Goal: Task Accomplishment & Management: Manage account settings

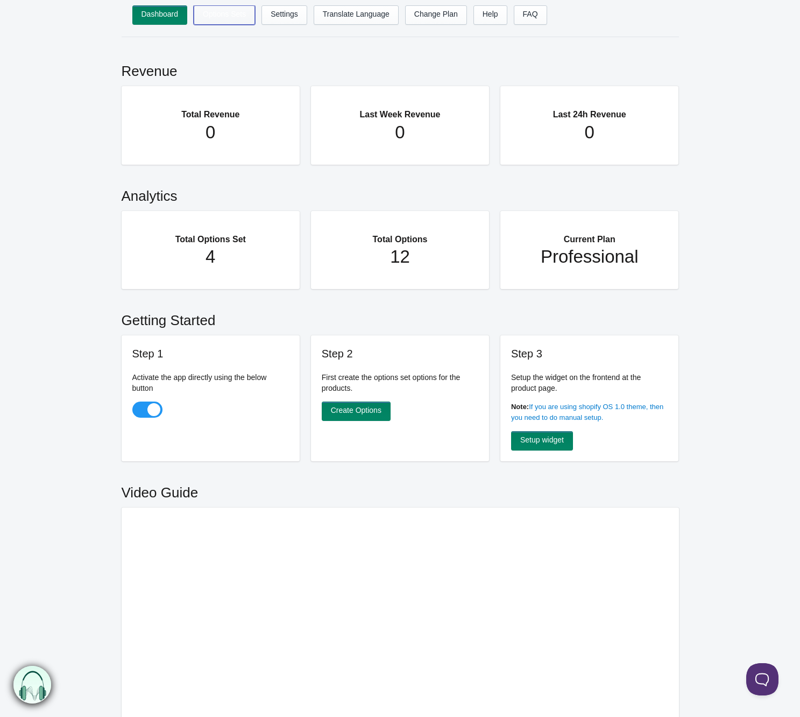
click at [220, 18] on link "Options Sets" at bounding box center [224, 14] width 61 height 19
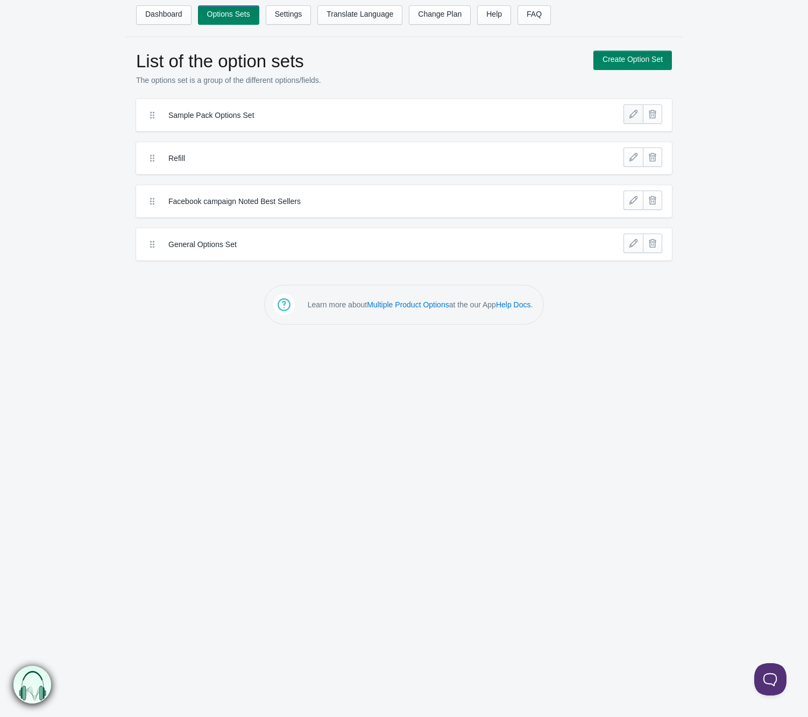
click at [633, 114] on link at bounding box center [633, 113] width 19 height 19
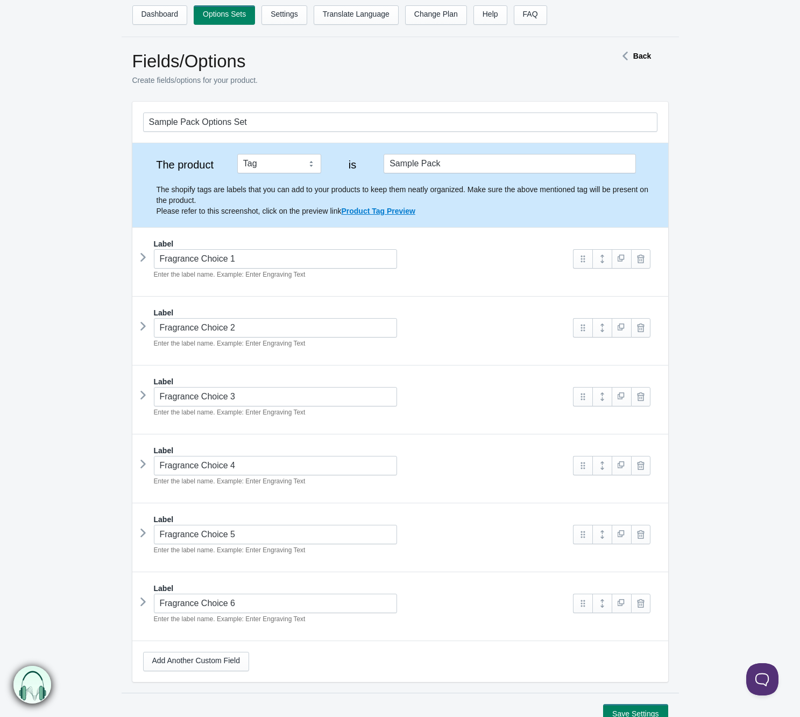
click at [143, 262] on icon at bounding box center [143, 257] width 0 height 16
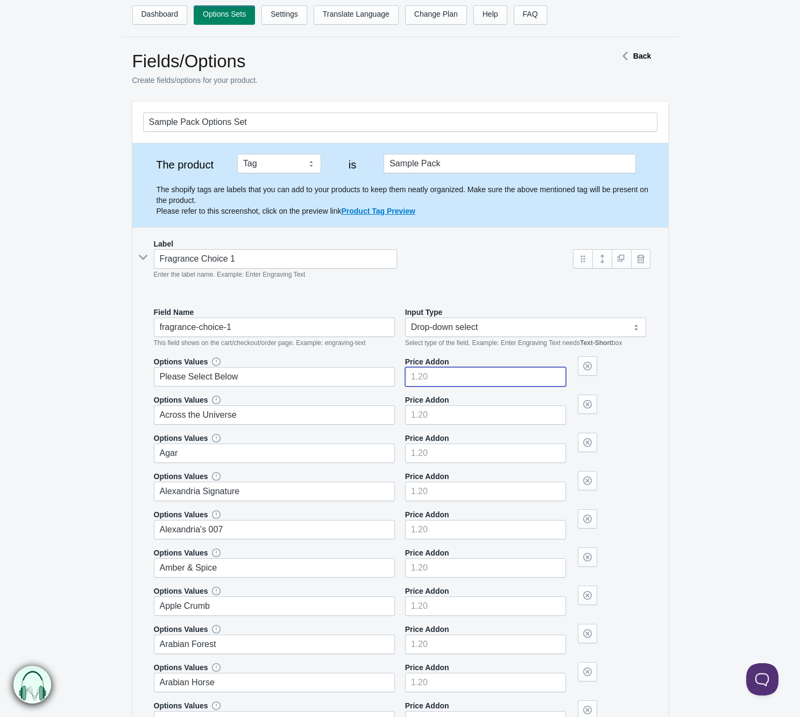
click at [507, 376] on input"] "number" at bounding box center [485, 376] width 161 height 19
click at [500, 331] on select "Text-Short Text-Long Radio button Drop-down select Image Checkbox Datepicker" at bounding box center [526, 327] width 242 height 19
click at [405, 318] on select "Text-Short Text-Long Radio button Drop-down select Image Checkbox Datepicker" at bounding box center [526, 327] width 242 height 19
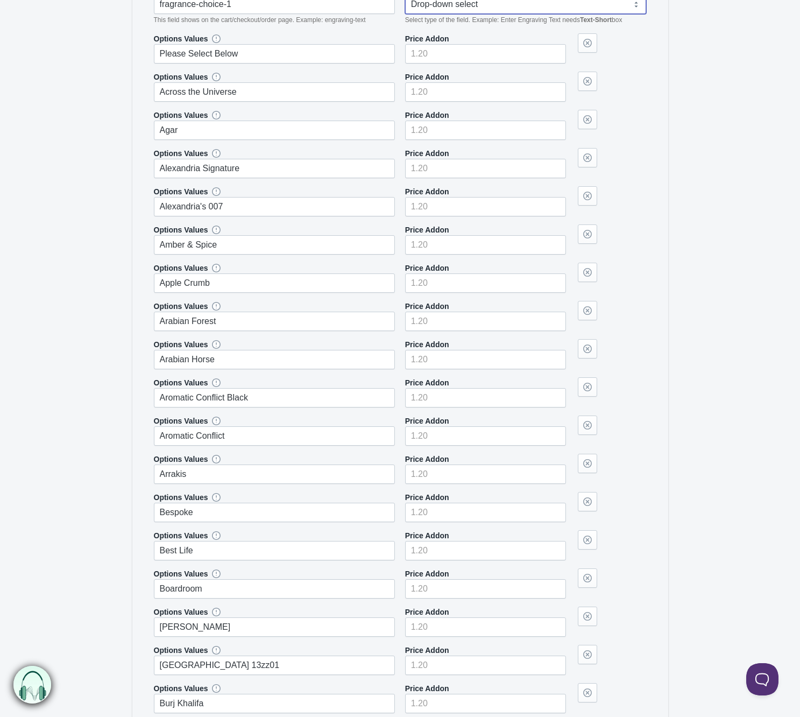
scroll to position [377, 0]
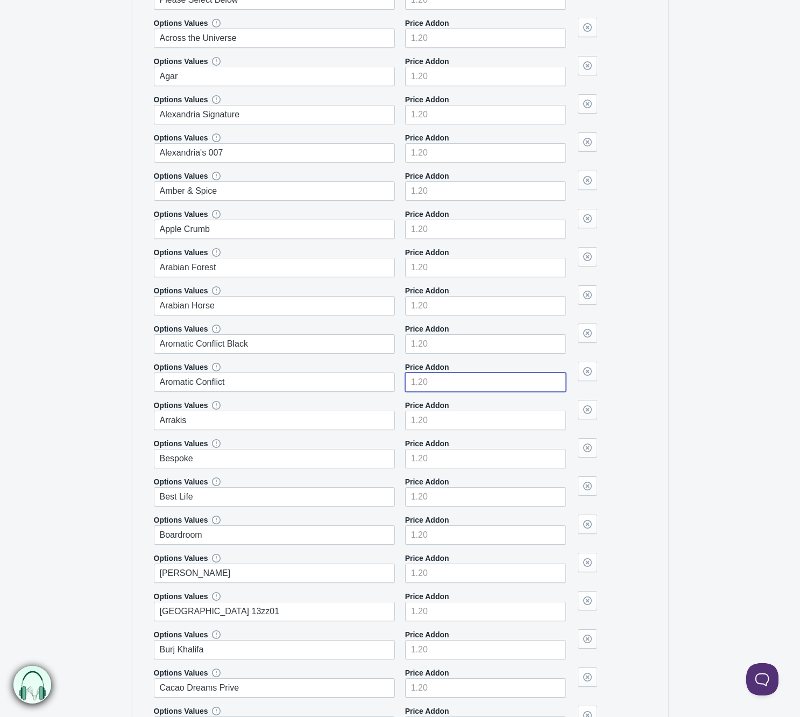
click at [499, 379] on input"] "number" at bounding box center [485, 381] width 161 height 19
type input"] "0.01"
click at [555, 376] on input"] "0.01" at bounding box center [485, 381] width 161 height 19
drag, startPoint x: 503, startPoint y: 382, endPoint x: 394, endPoint y: 386, distance: 108.2
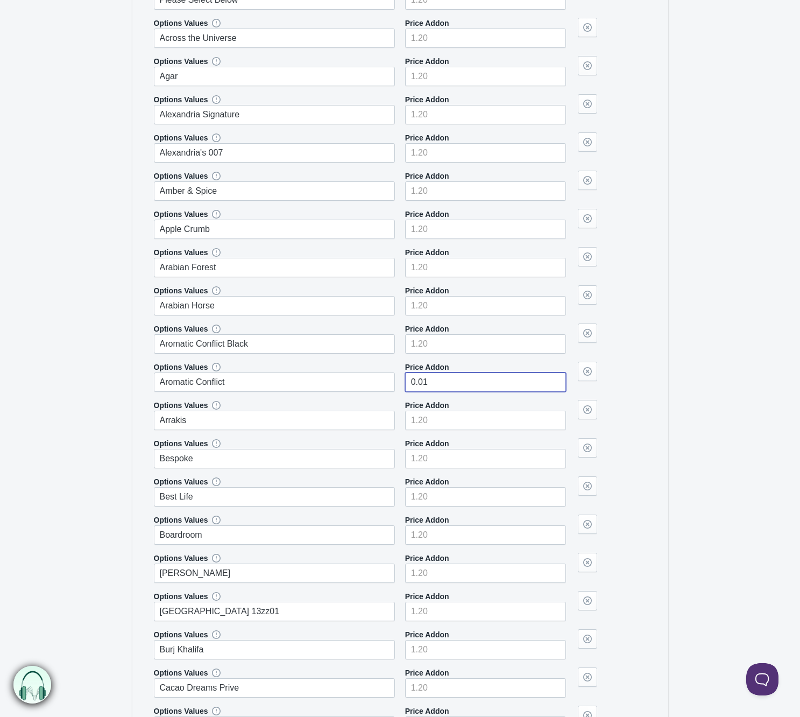
click at [394, 386] on div "Options Values Aromatic Conflict Price Addon 0.01" at bounding box center [400, 377] width 493 height 30
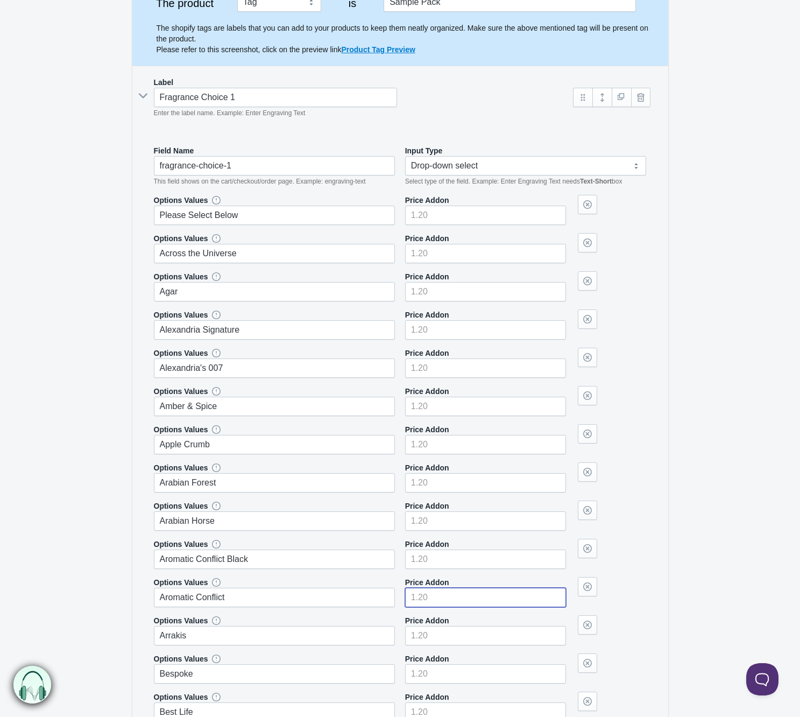
scroll to position [0, 0]
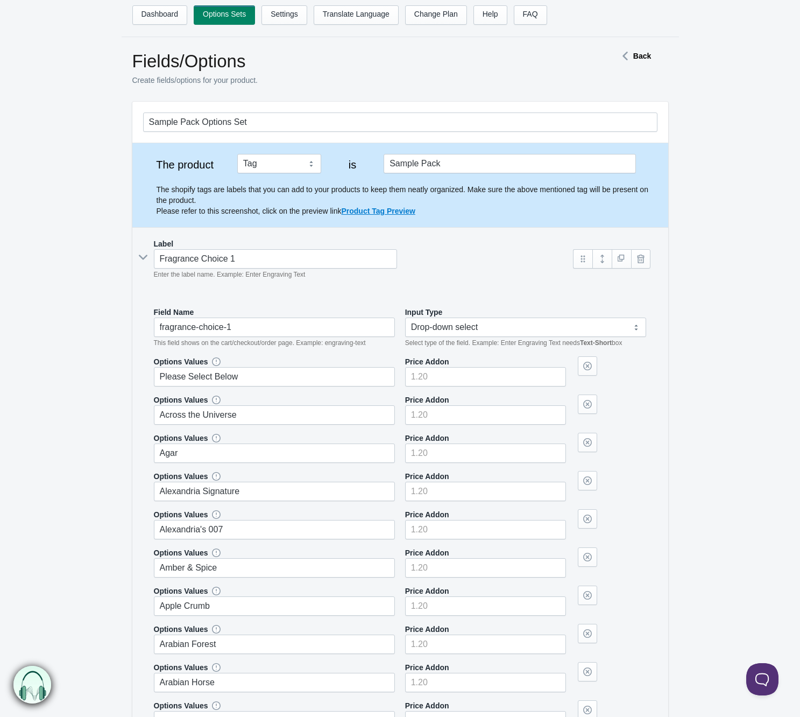
click at [283, 17] on link "Settings" at bounding box center [285, 14] width 46 height 19
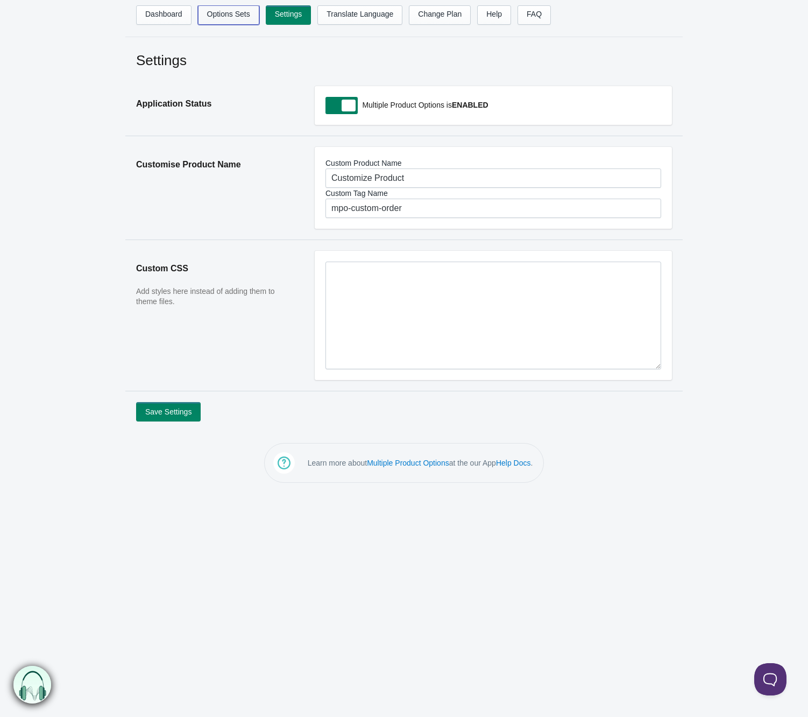
click at [220, 16] on link "Options Sets" at bounding box center [228, 14] width 61 height 19
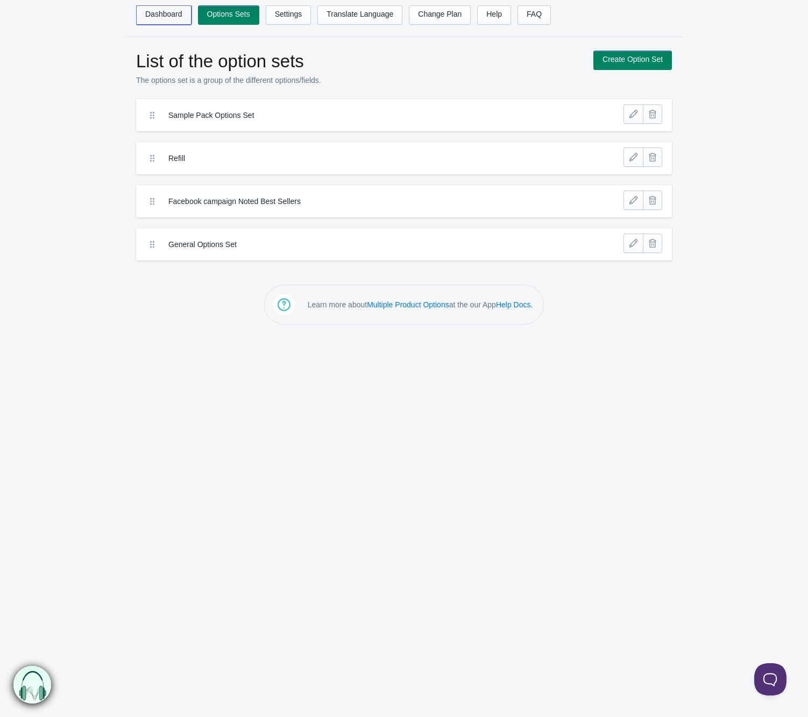
click at [166, 22] on link "Dashboard" at bounding box center [163, 14] width 55 height 19
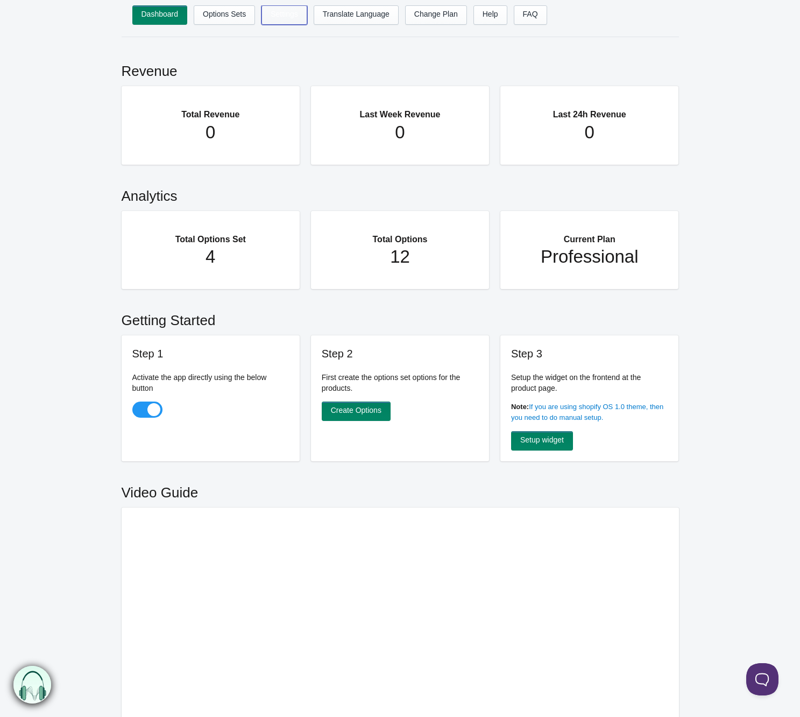
click at [273, 18] on link "Settings" at bounding box center [285, 14] width 46 height 19
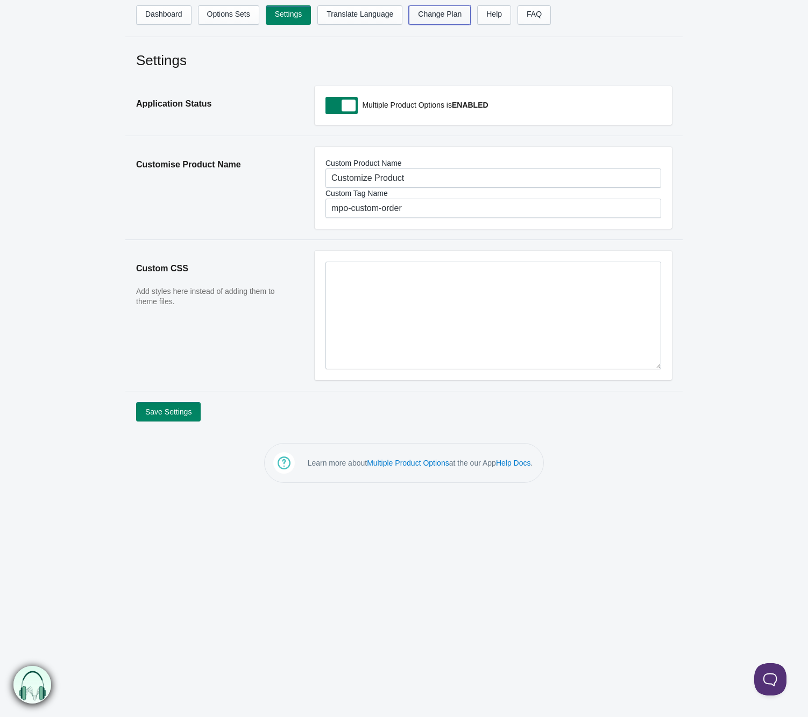
click at [434, 12] on link "Change Plan" at bounding box center [440, 14] width 62 height 19
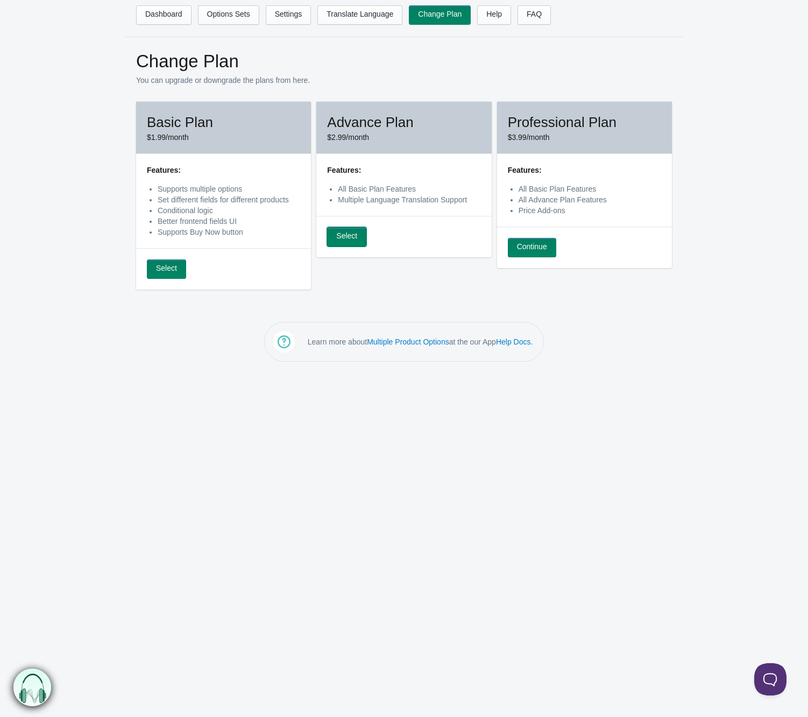
click at [359, 239] on link "Select" at bounding box center [346, 236] width 39 height 19
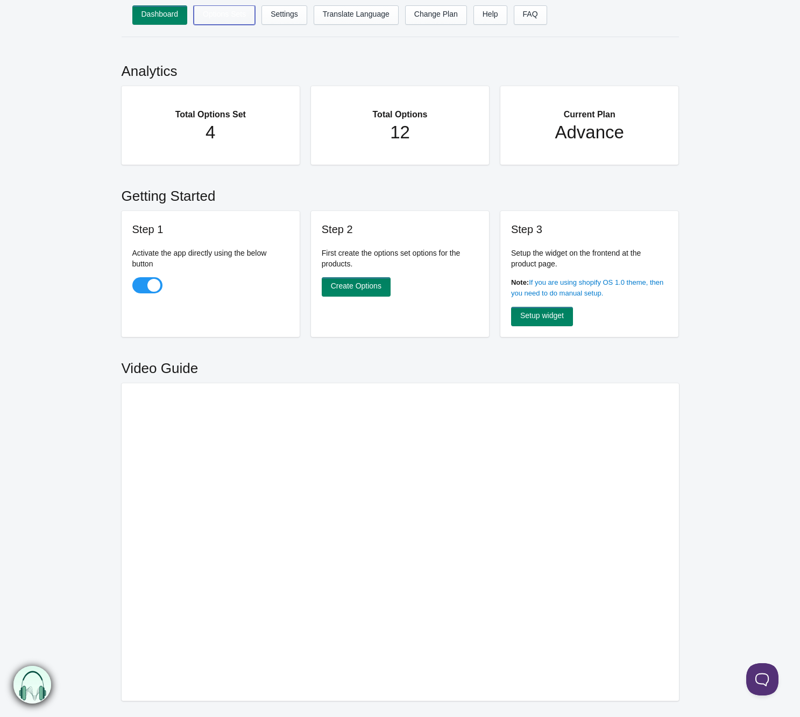
click at [227, 11] on link "Options Sets" at bounding box center [224, 14] width 61 height 19
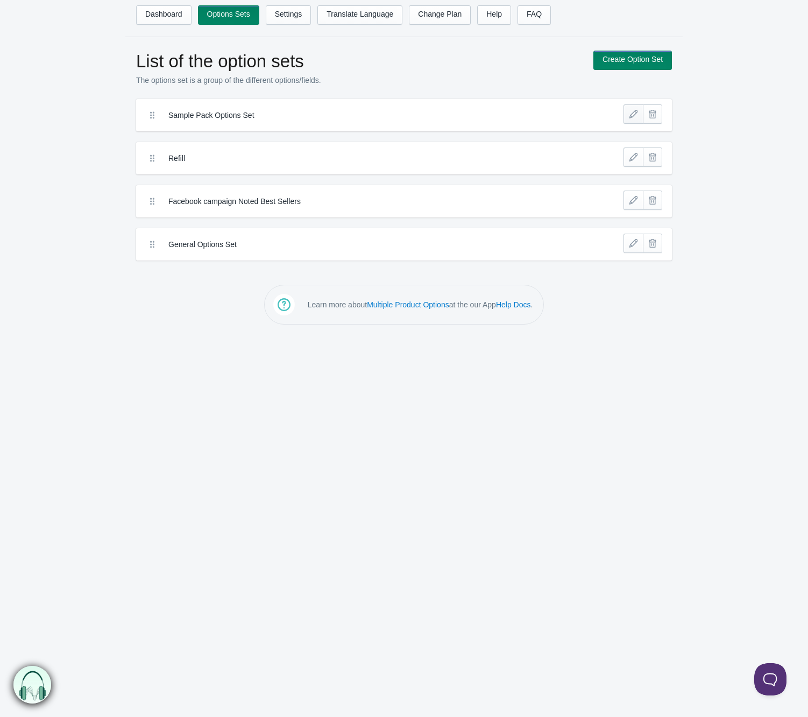
click at [633, 112] on link at bounding box center [633, 113] width 19 height 19
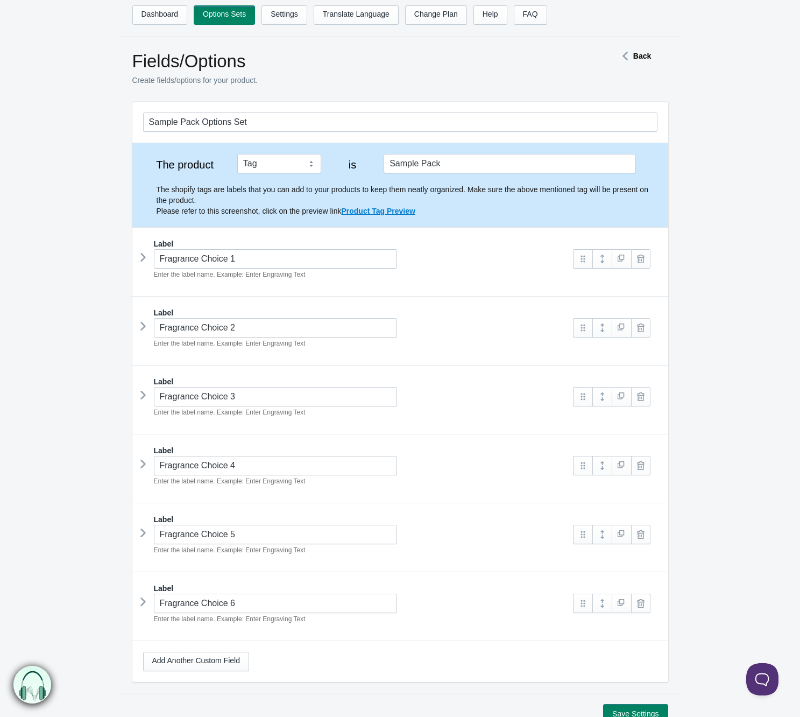
click at [143, 259] on icon at bounding box center [143, 257] width 0 height 16
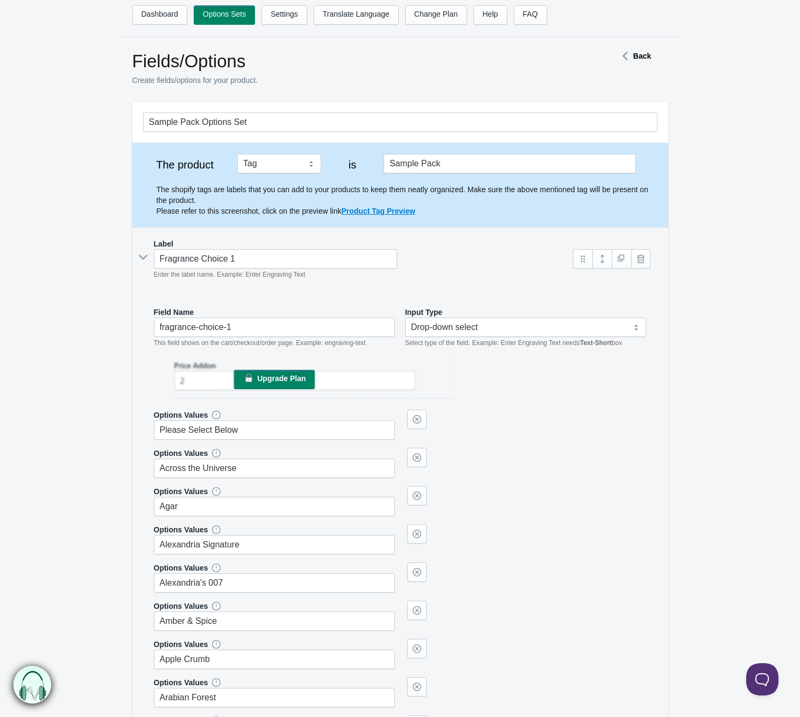
click at [142, 257] on icon at bounding box center [143, 257] width 16 height 0
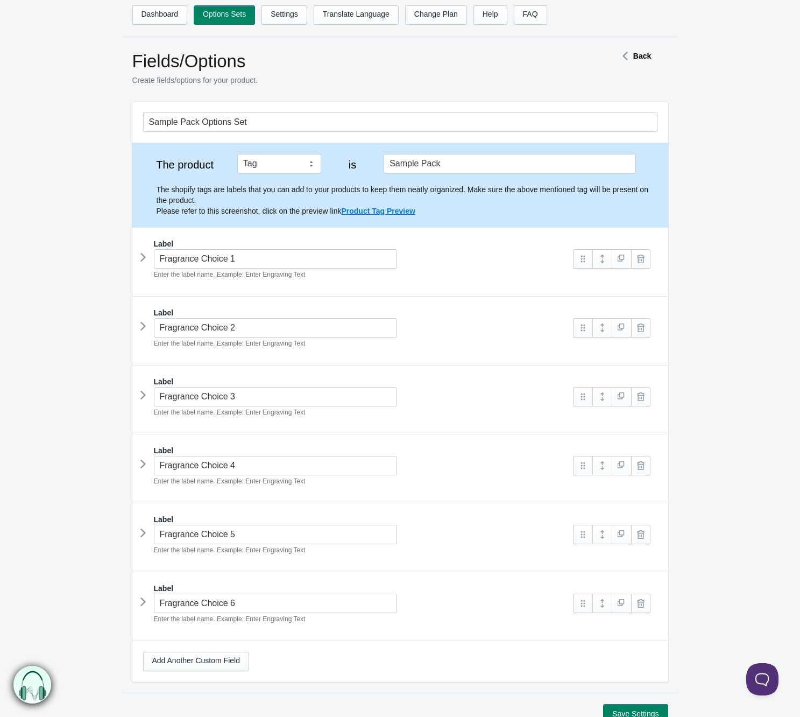
click at [509, 354] on div "Label Fragrance Choice 2 Enter the label name. Example: Enter Engraving Text" at bounding box center [400, 332] width 514 height 50
drag, startPoint x: 469, startPoint y: 312, endPoint x: 128, endPoint y: 313, distance: 341.7
click at [143, 256] on icon at bounding box center [143, 257] width 0 height 16
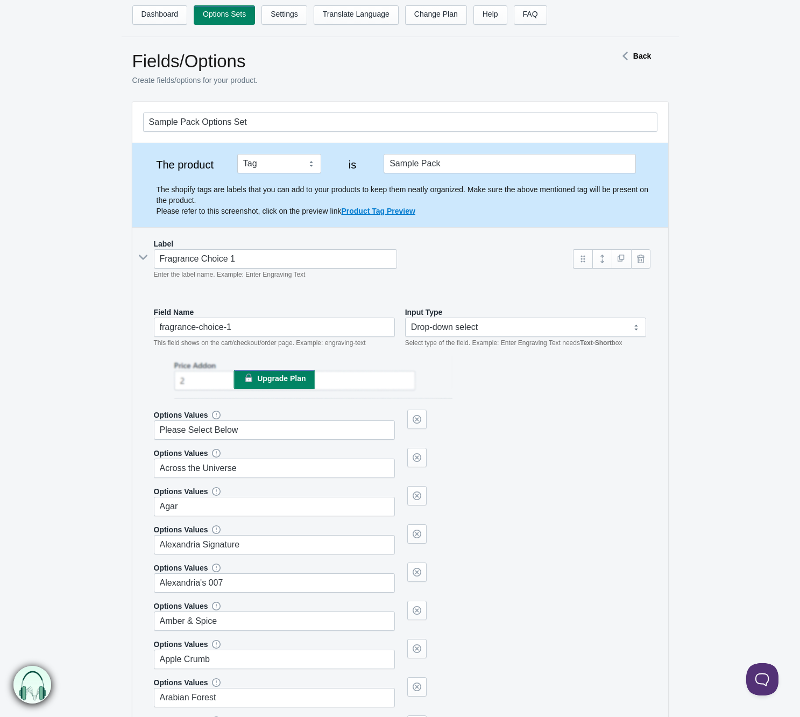
click at [554, 430] on div "Options Values Please Select Below" at bounding box center [400, 425] width 493 height 30
click at [362, 435] on input "Please Select Below" at bounding box center [275, 429] width 242 height 19
click at [575, 431] on div "Options Values Please Select Below" at bounding box center [400, 425] width 493 height 30
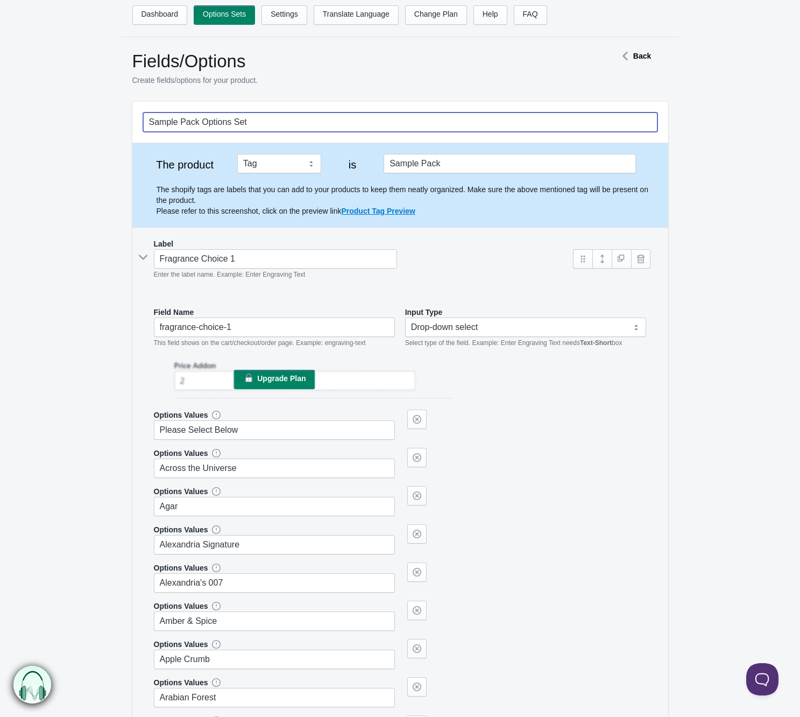
click at [351, 118] on input "Sample Pack Options Set" at bounding box center [400, 121] width 514 height 19
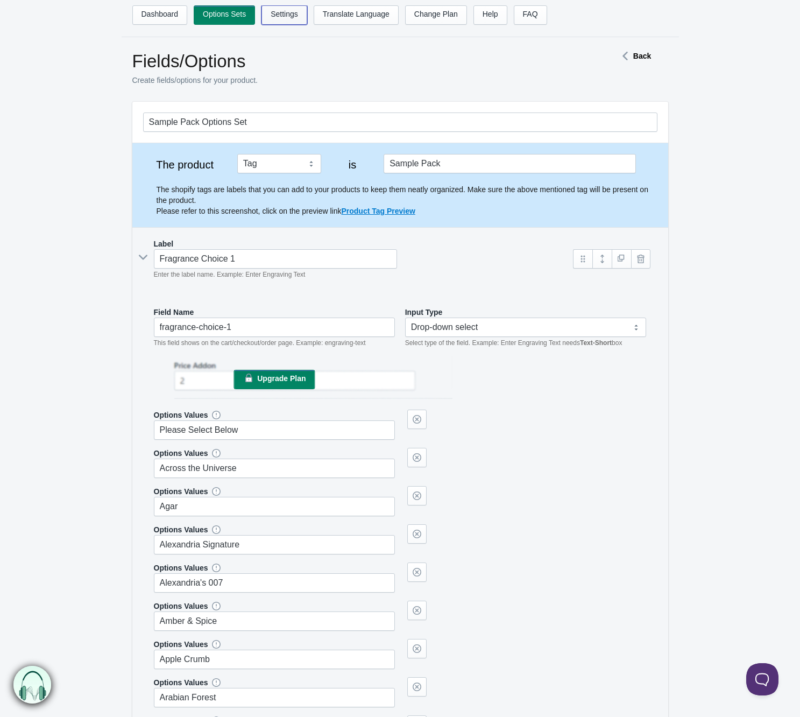
click at [273, 15] on link "Settings" at bounding box center [285, 14] width 46 height 19
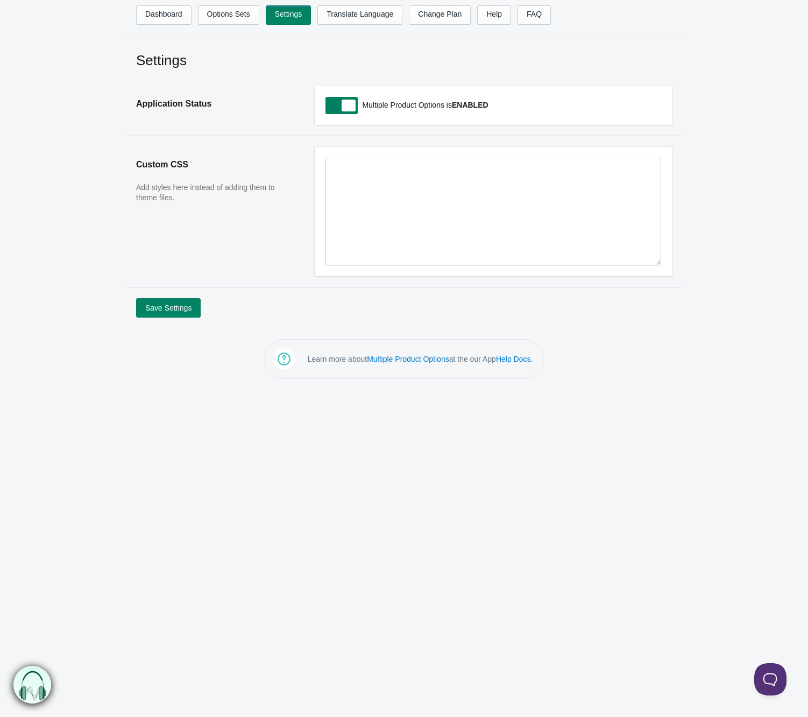
click at [337, 104] on span at bounding box center [342, 105] width 32 height 17
click at [327, 105] on input "checkbox" at bounding box center [326, 105] width 1 height 1
click at [291, 111] on h2 "Application Status" at bounding box center [214, 104] width 157 height 36
click at [342, 105] on span at bounding box center [342, 105] width 32 height 17
click at [327, 105] on input "checkbox" at bounding box center [326, 105] width 1 height 1
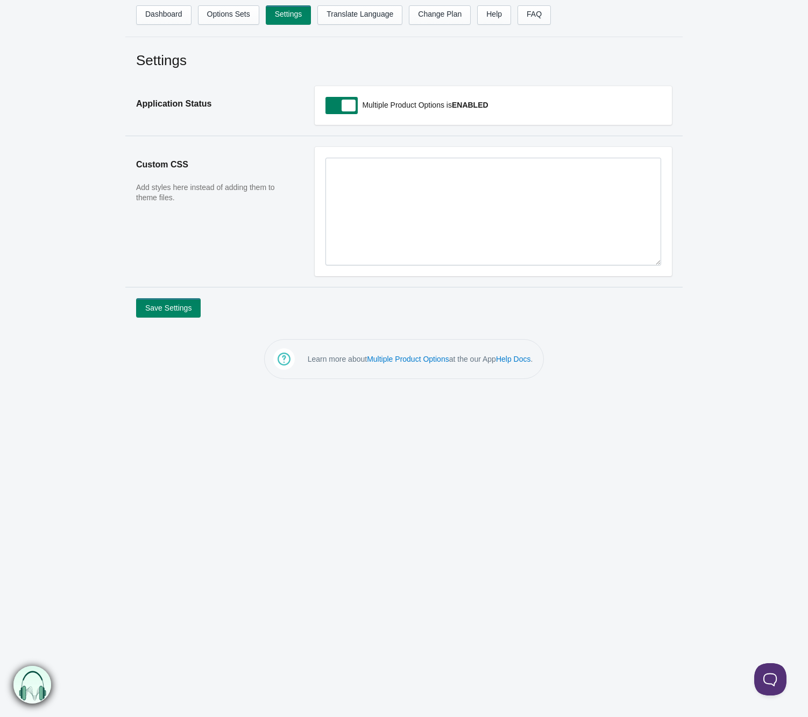
drag, startPoint x: 342, startPoint y: 105, endPoint x: 327, endPoint y: 118, distance: 20.3
click at [342, 105] on span at bounding box center [342, 105] width 32 height 17
click at [327, 105] on input "checkbox" at bounding box center [326, 105] width 1 height 1
checkbox input "false"
drag, startPoint x: 182, startPoint y: 302, endPoint x: 188, endPoint y: 296, distance: 8.8
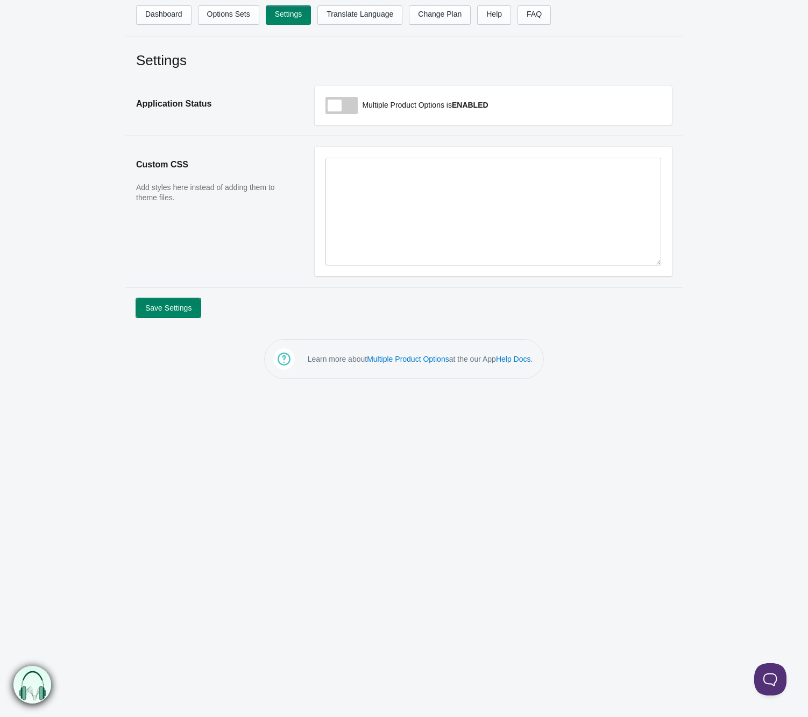
click at [182, 302] on button "Save Settings" at bounding box center [168, 307] width 65 height 19
click at [333, 106] on span at bounding box center [342, 105] width 32 height 17
click at [327, 106] on input "checkbox" at bounding box center [326, 105] width 1 height 1
checkbox input "true"
click at [191, 309] on button "Save Settings" at bounding box center [168, 307] width 65 height 19
